Goal: Task Accomplishment & Management: Use online tool/utility

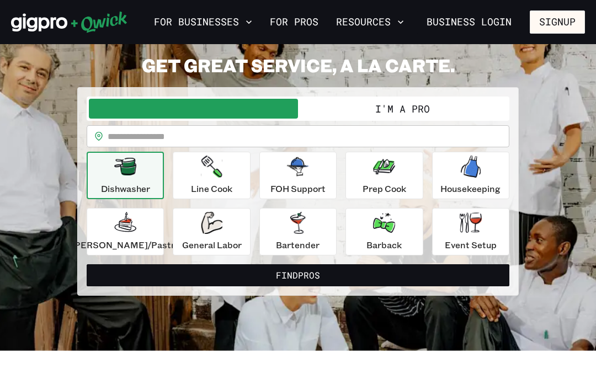
scroll to position [78, 0]
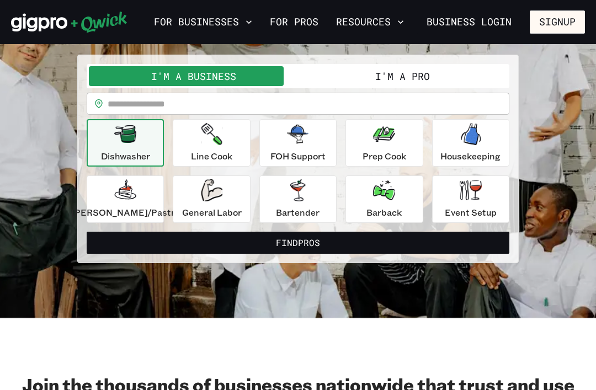
click at [128, 140] on icon "button" at bounding box center [125, 134] width 22 height 18
click at [468, 198] on icon "button" at bounding box center [471, 190] width 22 height 20
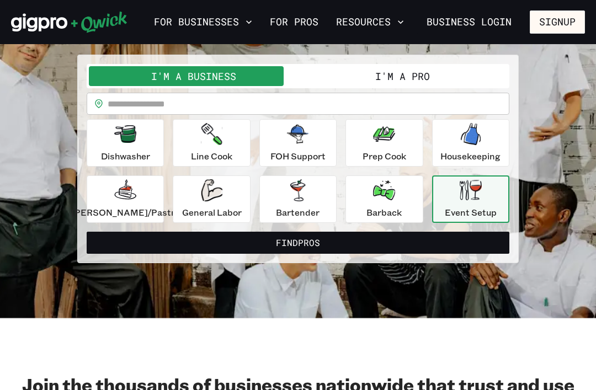
click at [468, 144] on icon "button" at bounding box center [471, 134] width 20 height 22
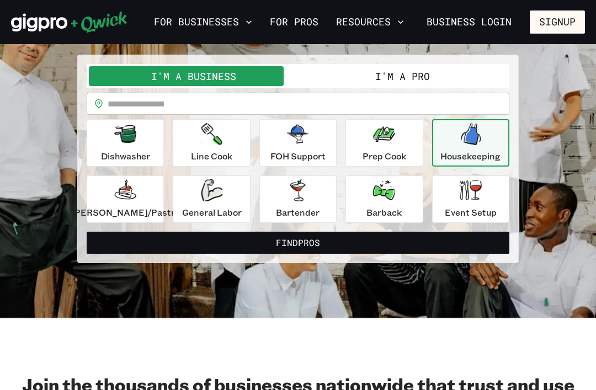
click at [459, 203] on div "Event Setup" at bounding box center [471, 199] width 52 height 40
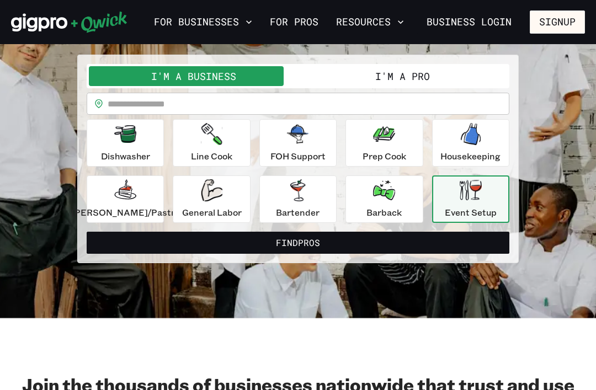
click at [412, 242] on button "Find Pros" at bounding box center [298, 243] width 423 height 22
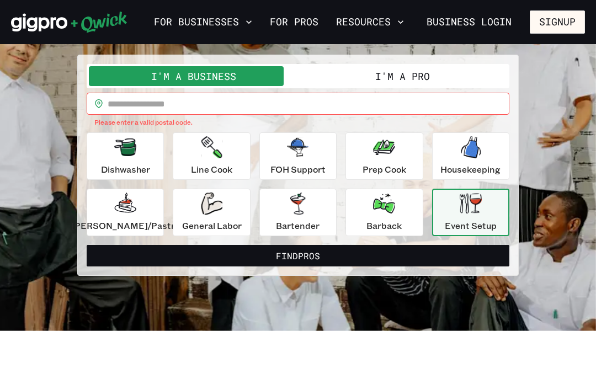
click at [447, 108] on input "text" at bounding box center [309, 104] width 402 height 22
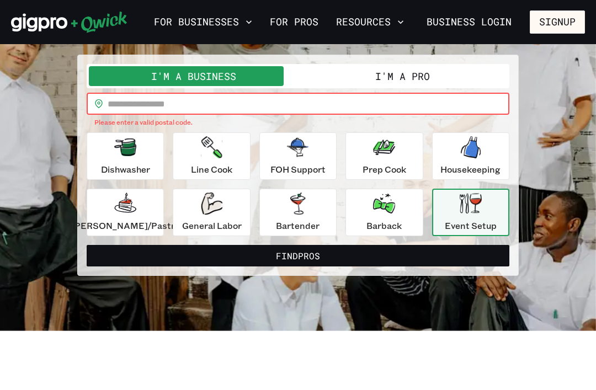
scroll to position [77, 0]
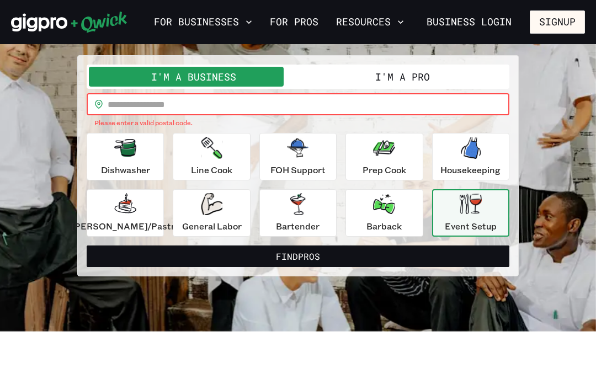
click at [433, 74] on button "I'm a Pro" at bounding box center [402, 77] width 209 height 20
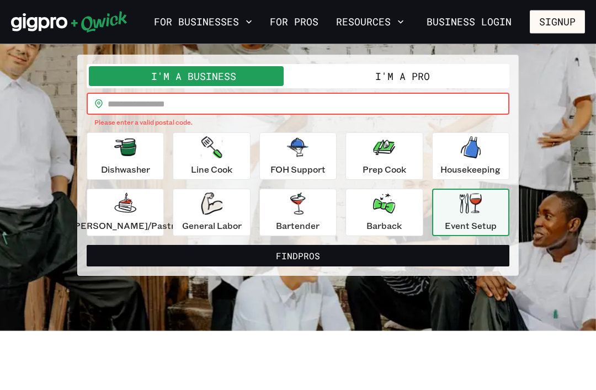
scroll to position [78, 0]
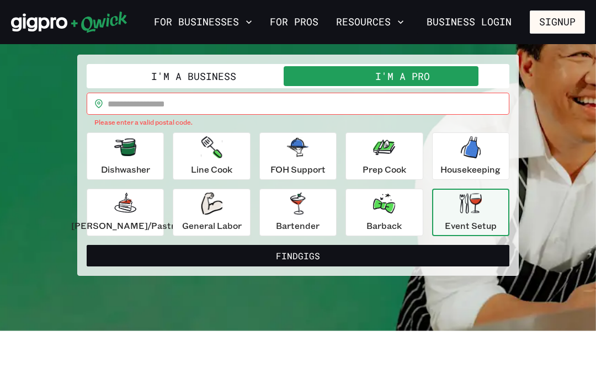
click at [171, 73] on button "I'm a Business" at bounding box center [193, 76] width 209 height 20
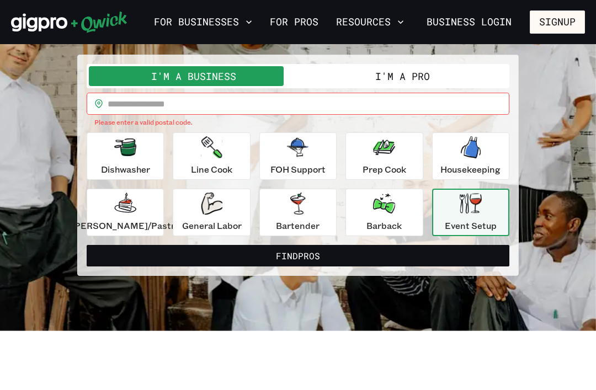
click at [458, 75] on button "I'm a Pro" at bounding box center [402, 76] width 209 height 20
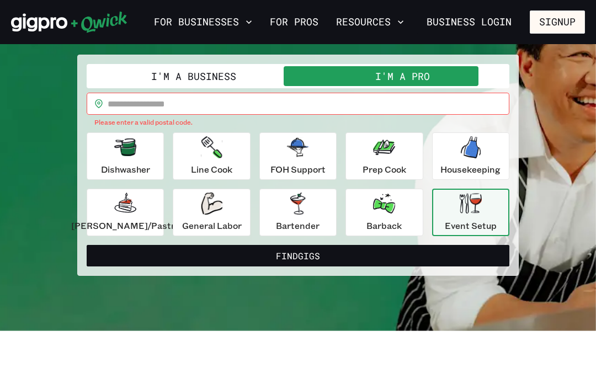
click at [439, 105] on input "text" at bounding box center [309, 104] width 402 height 22
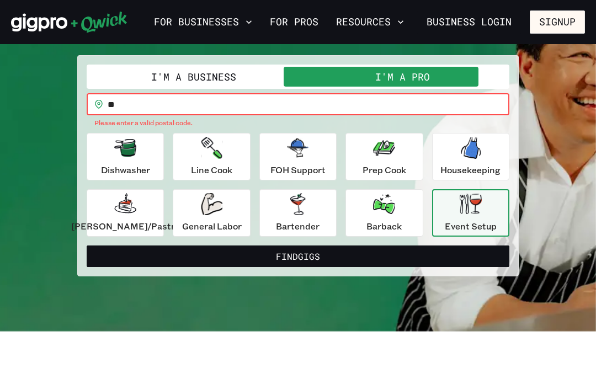
type input "*"
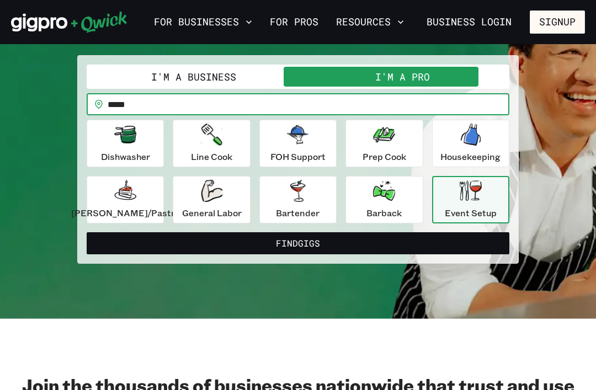
type input "******"
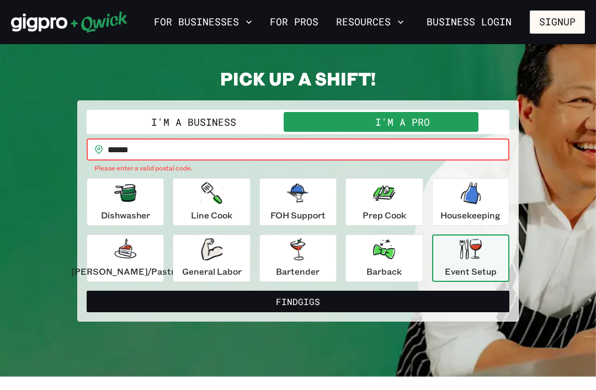
scroll to position [0, 0]
